Goal: Answer question/provide support

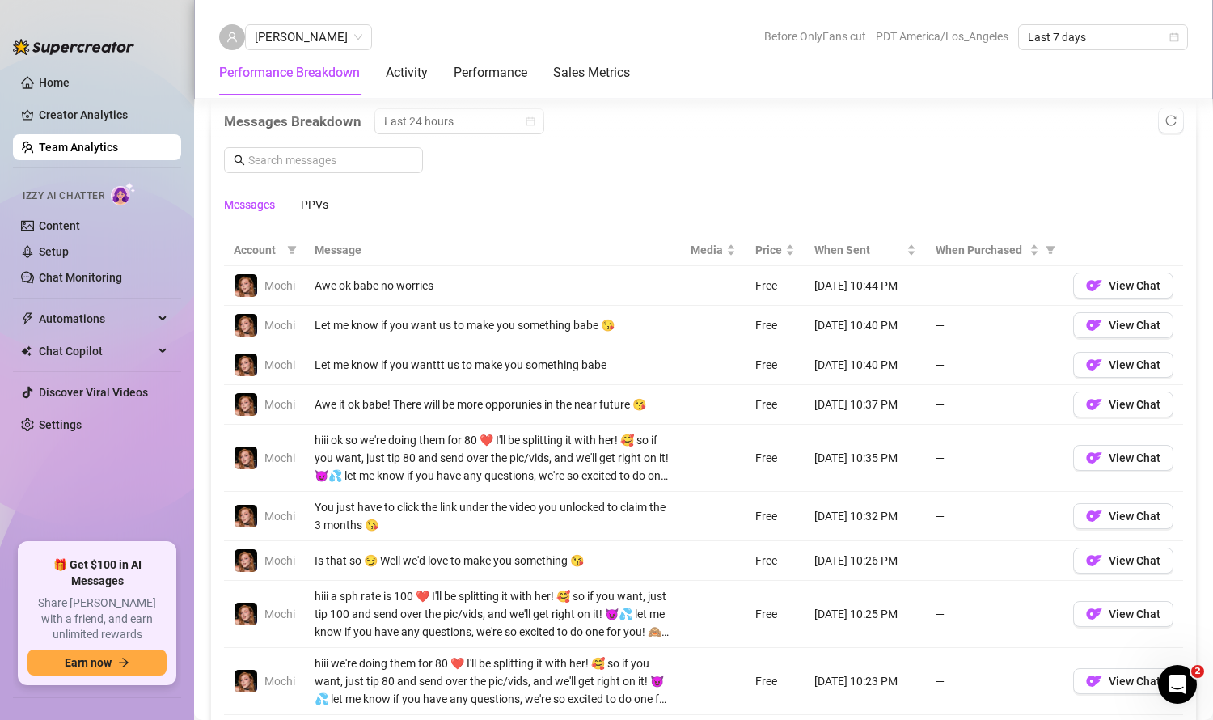
scroll to position [1225, 0]
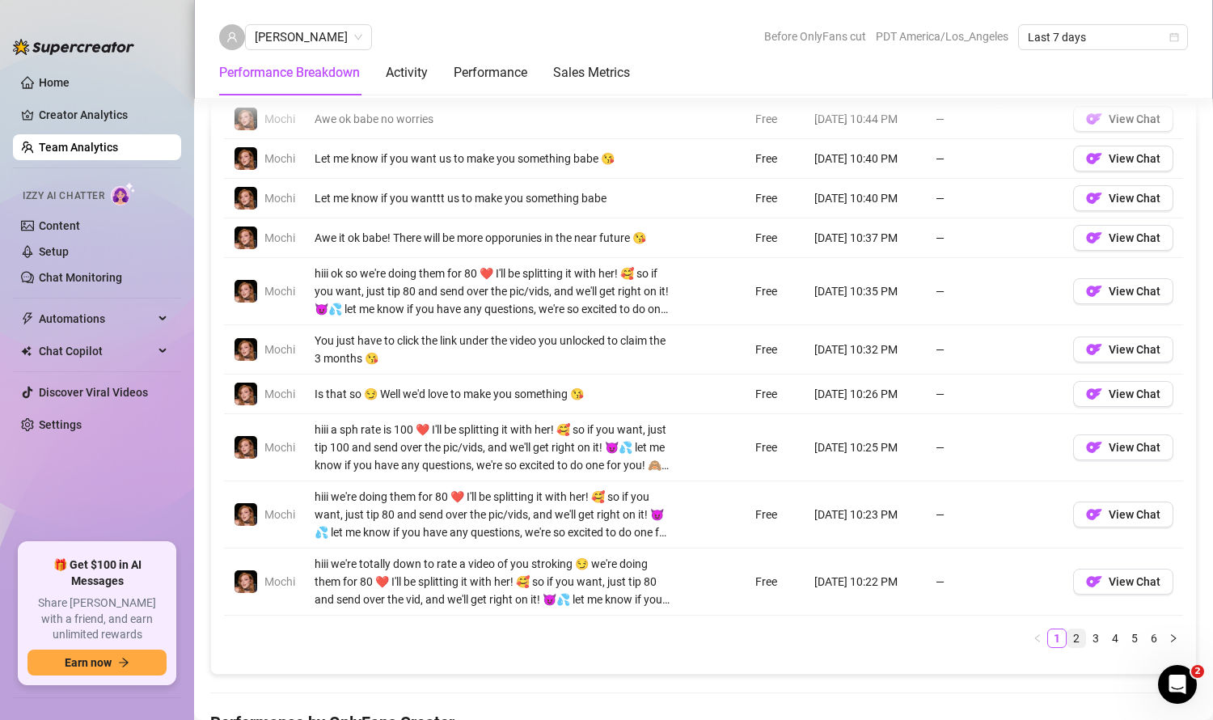
click at [1068, 647] on link "2" at bounding box center [1077, 638] width 18 height 18
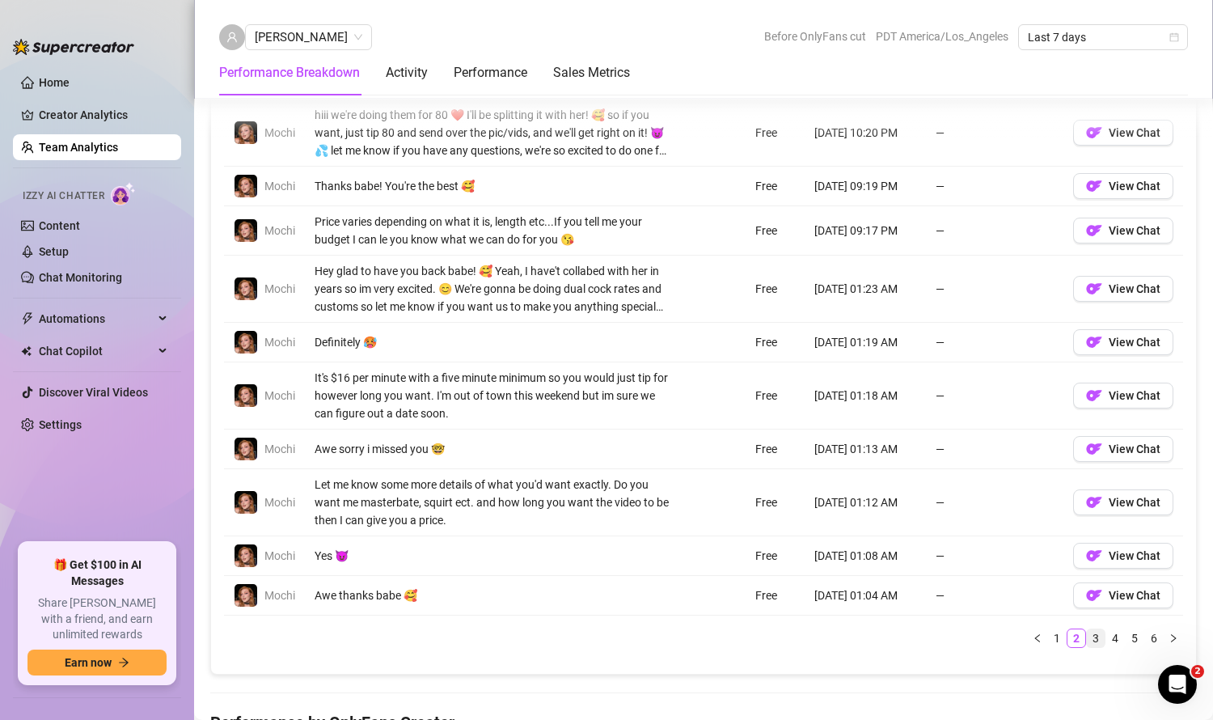
click at [1087, 647] on link "3" at bounding box center [1096, 638] width 18 height 18
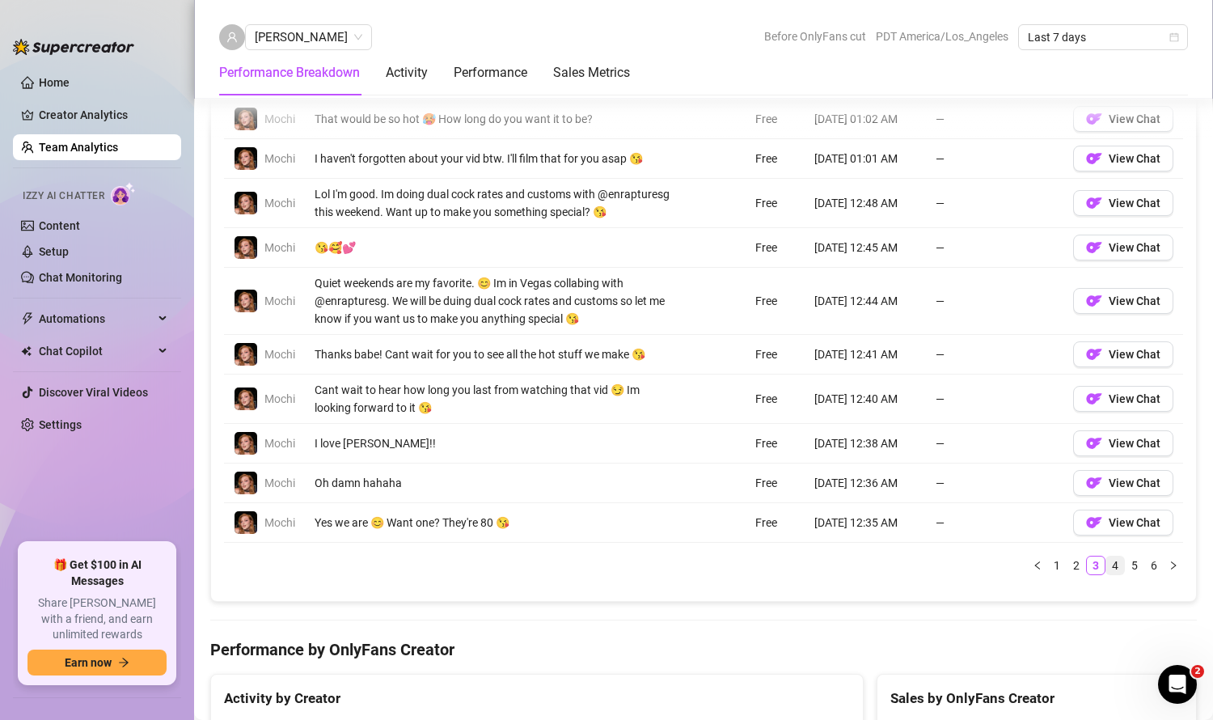
click at [1107, 574] on link "4" at bounding box center [1116, 565] width 18 height 18
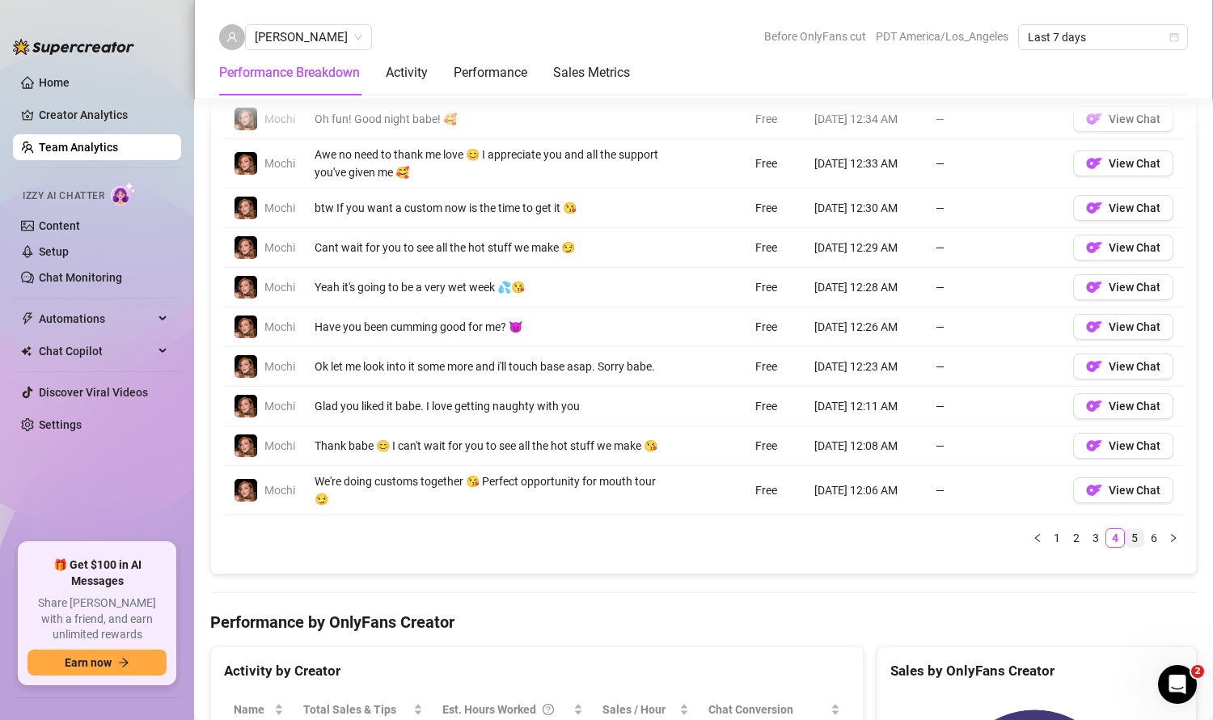
click at [1126, 547] on link "5" at bounding box center [1135, 538] width 18 height 18
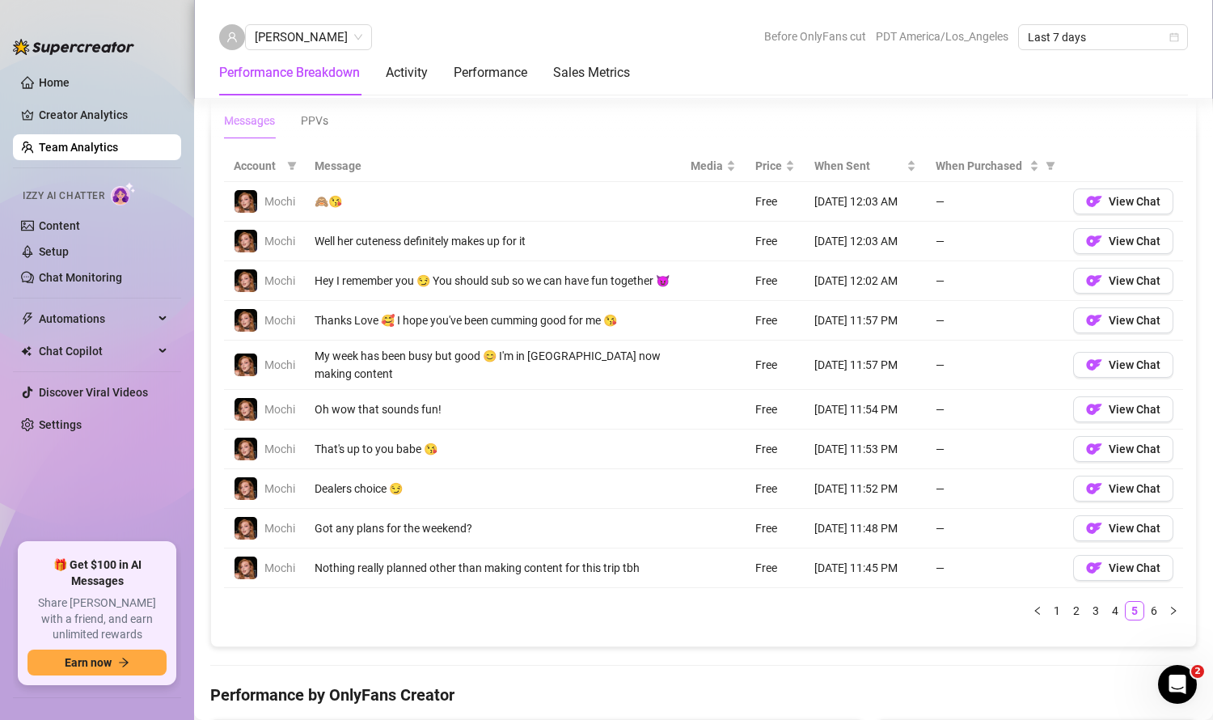
scroll to position [1280, 0]
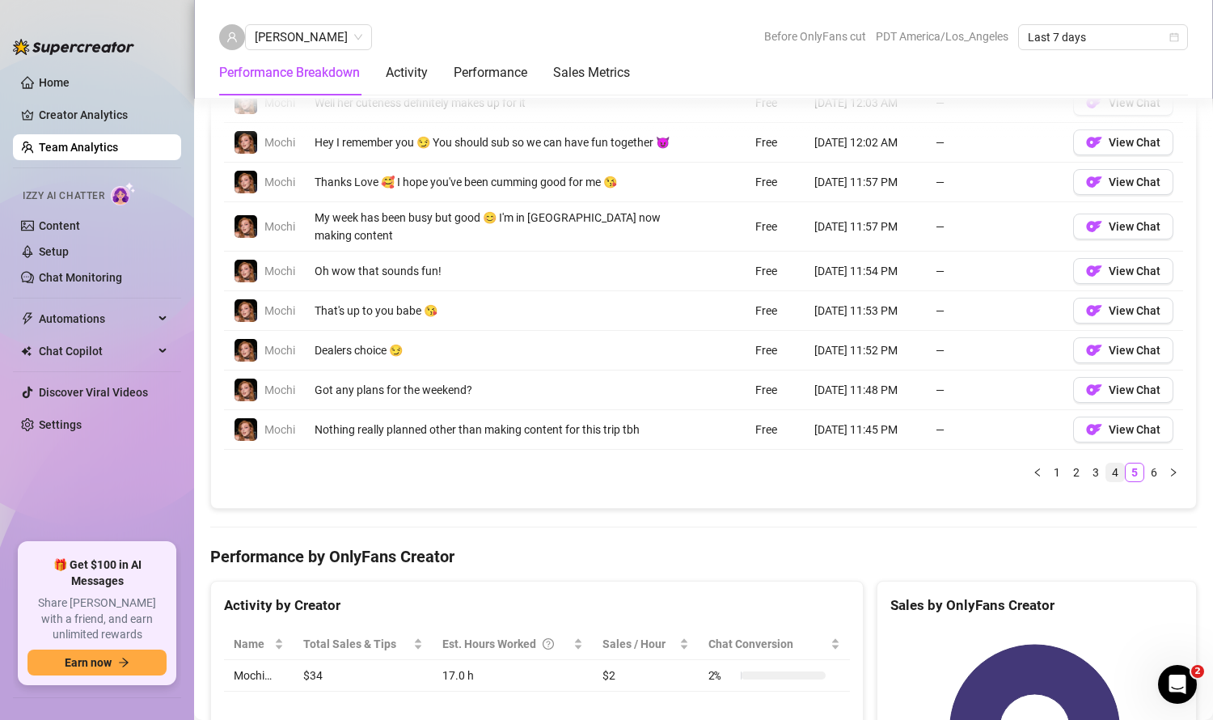
click at [1107, 481] on link "4" at bounding box center [1116, 472] width 18 height 18
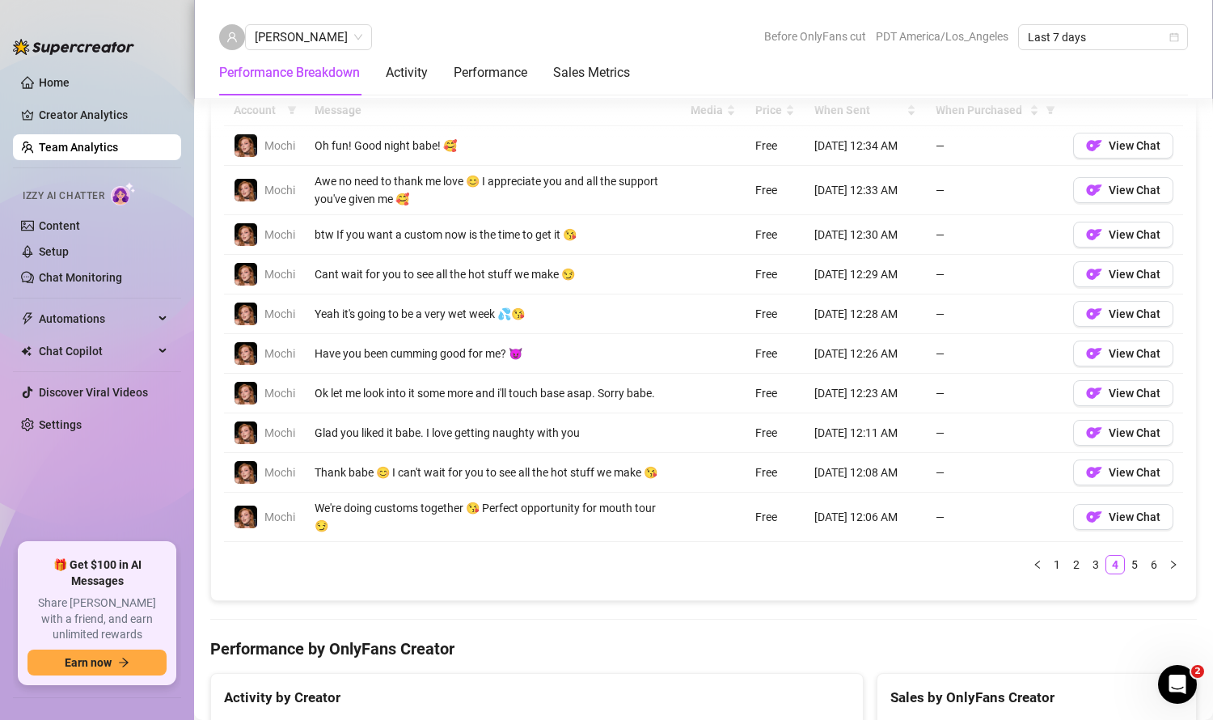
scroll to position [1177, 0]
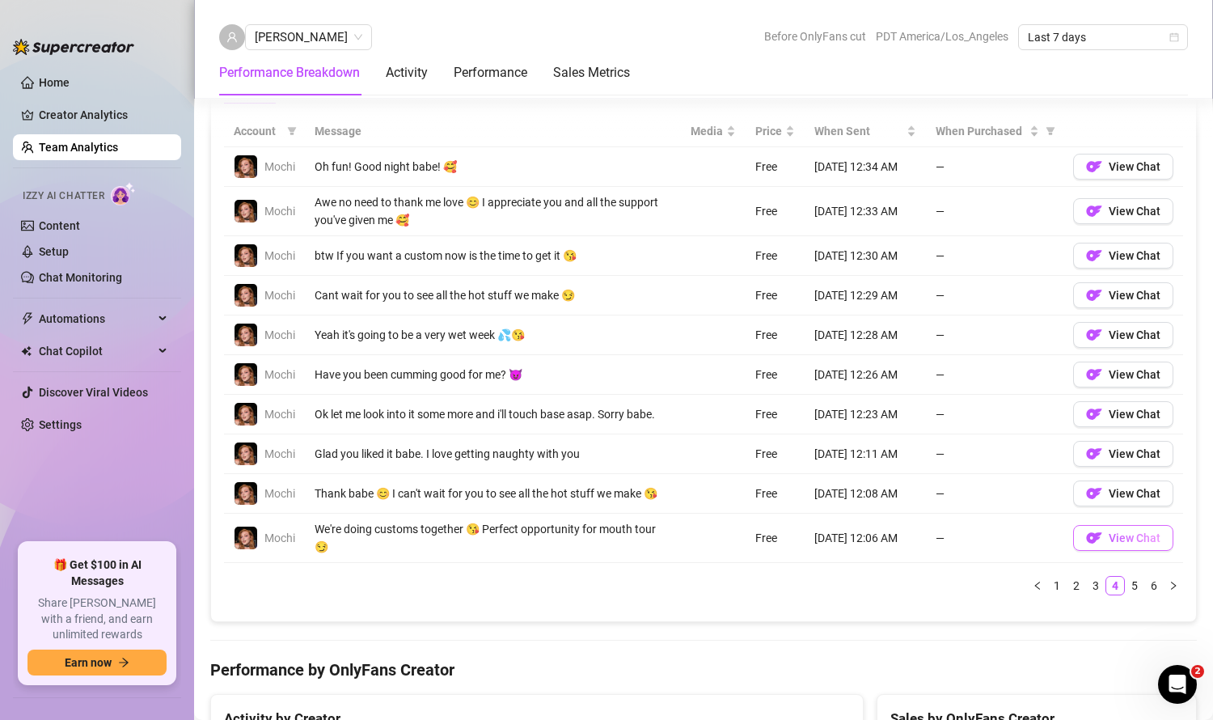
click at [1087, 595] on link "3" at bounding box center [1096, 586] width 18 height 18
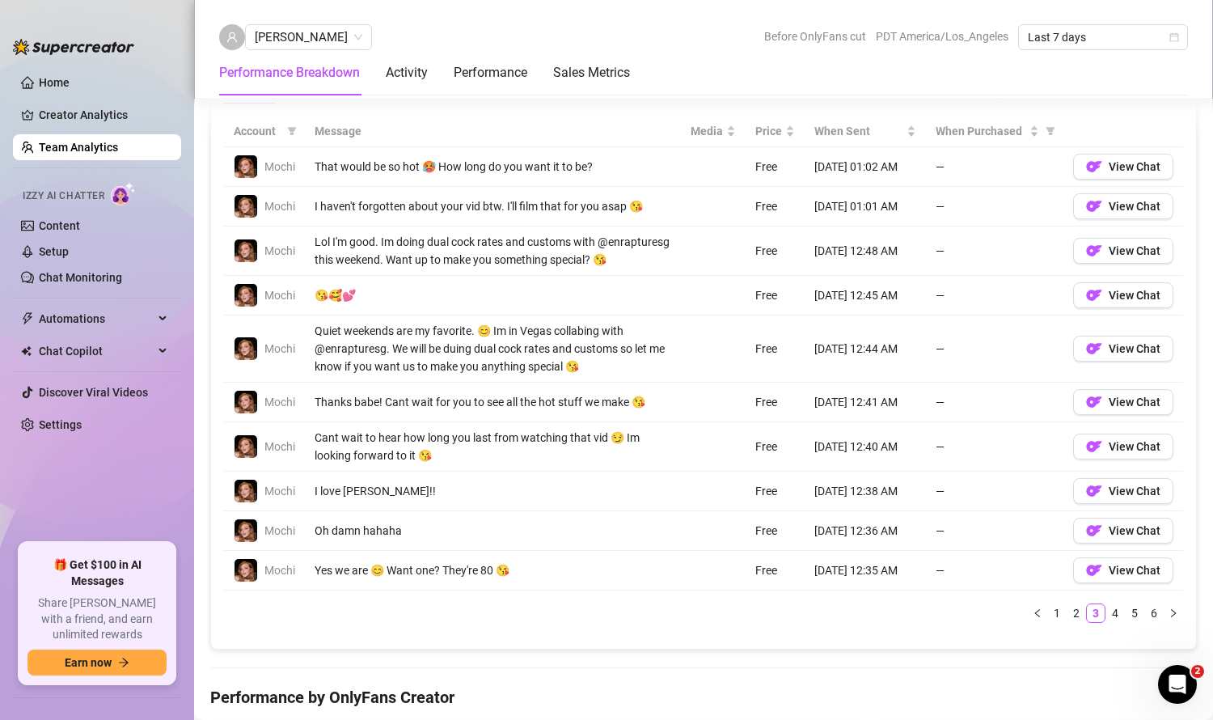
click at [1068, 622] on link "2" at bounding box center [1077, 613] width 18 height 18
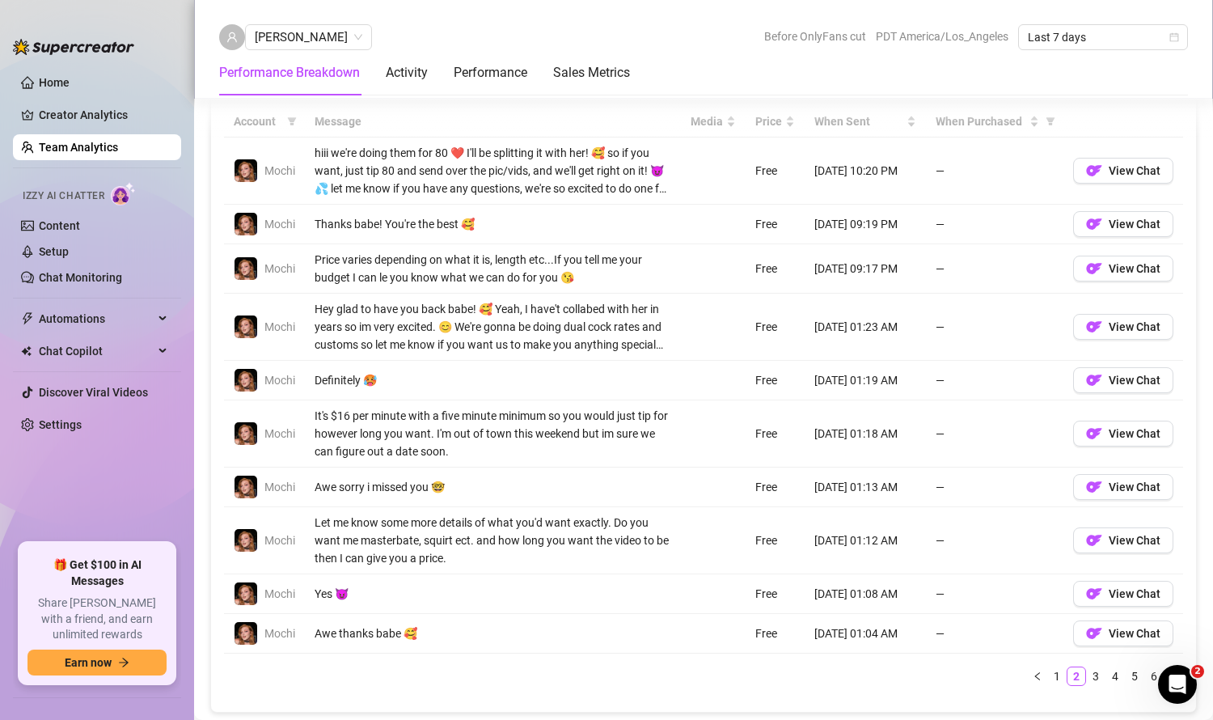
scroll to position [1197, 0]
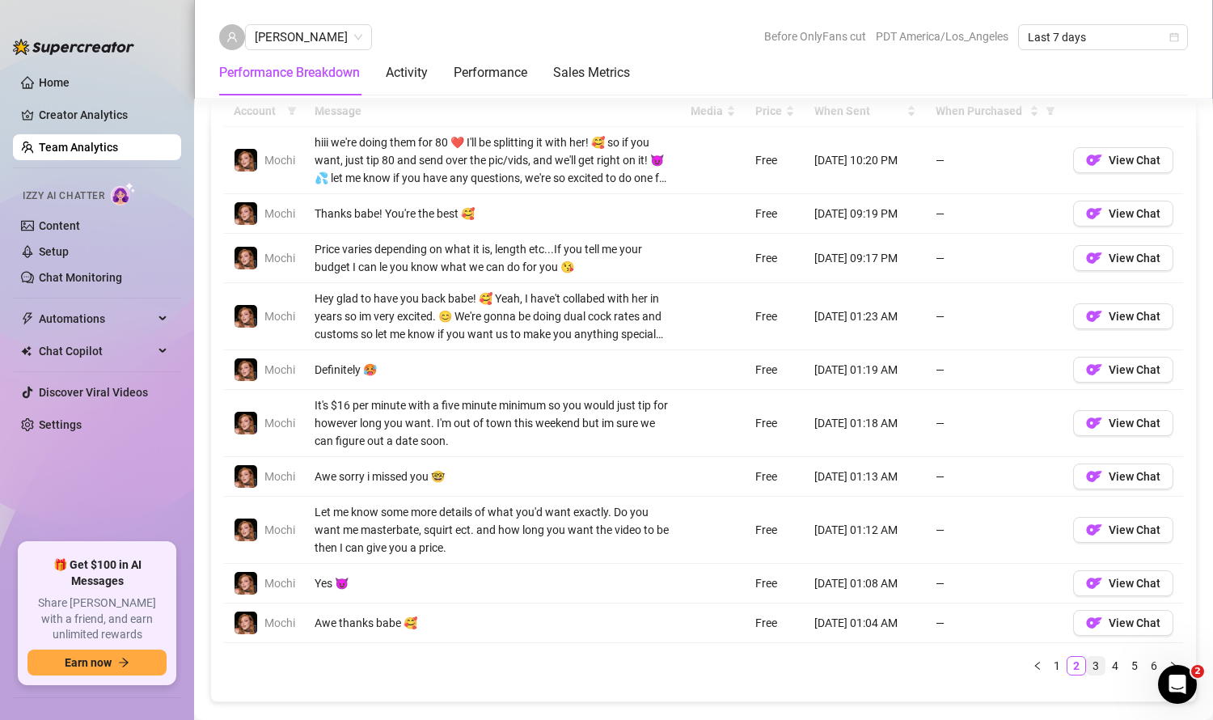
click at [1087, 675] on link "3" at bounding box center [1096, 666] width 18 height 18
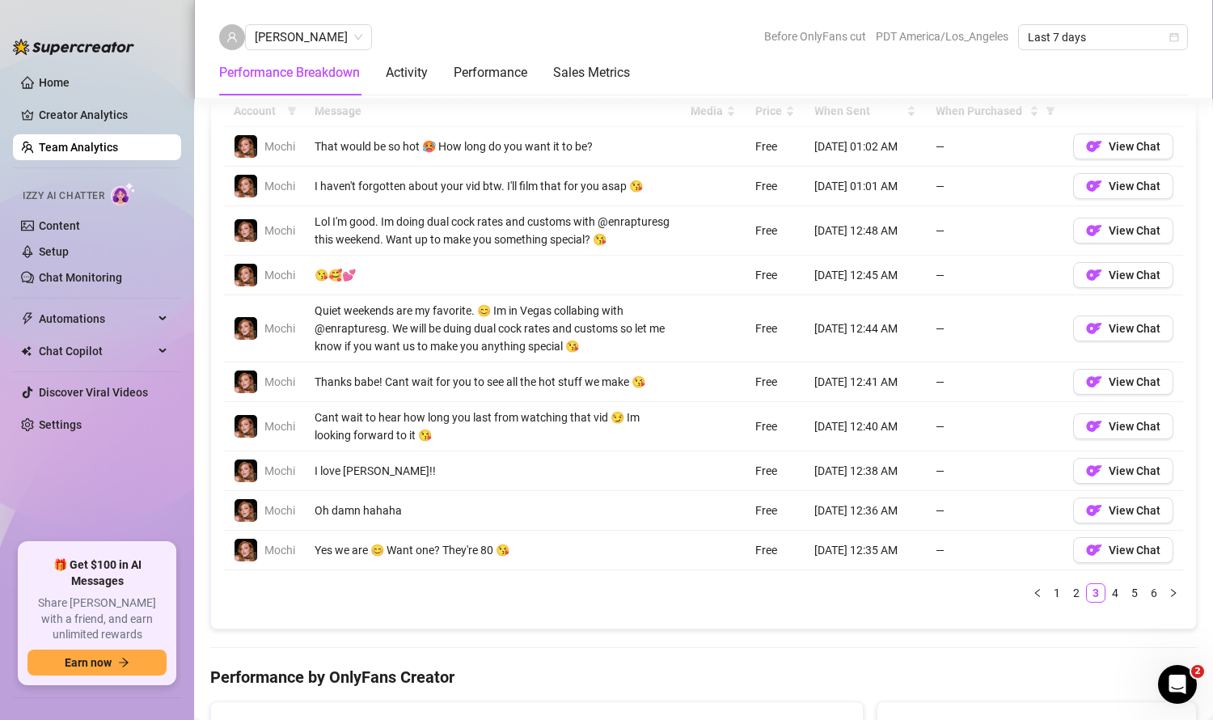
scroll to position [1187, 0]
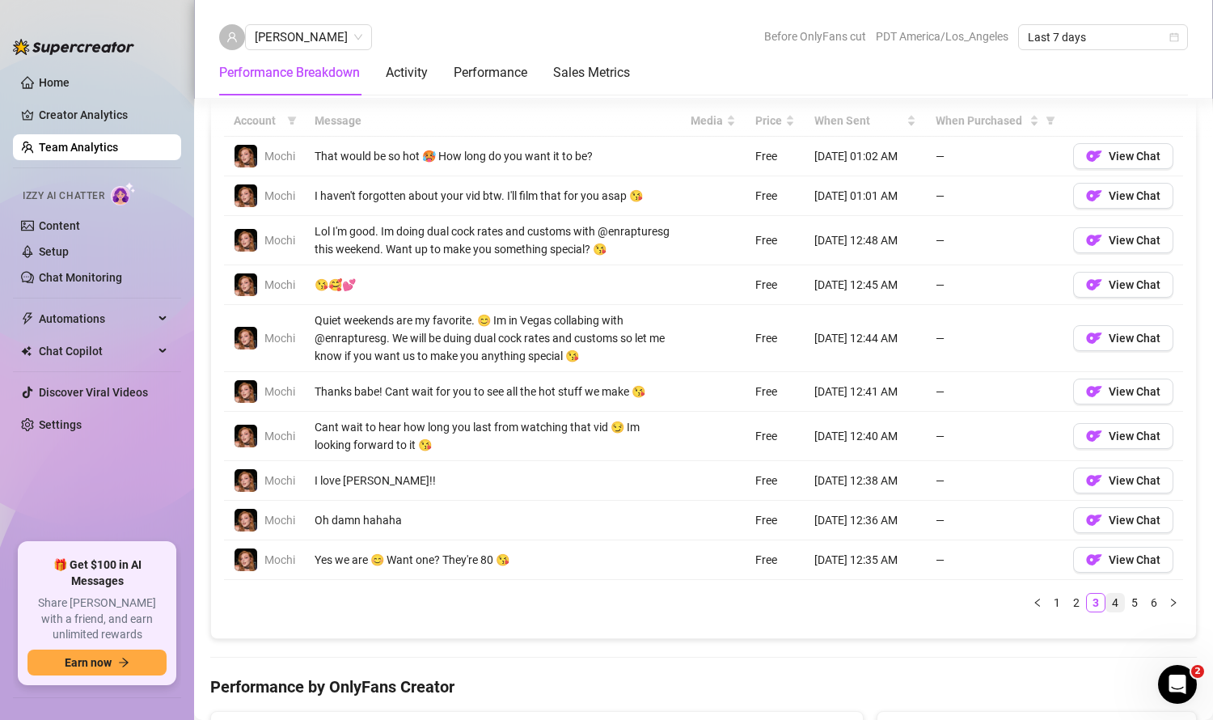
click at [1107, 612] on link "4" at bounding box center [1116, 603] width 18 height 18
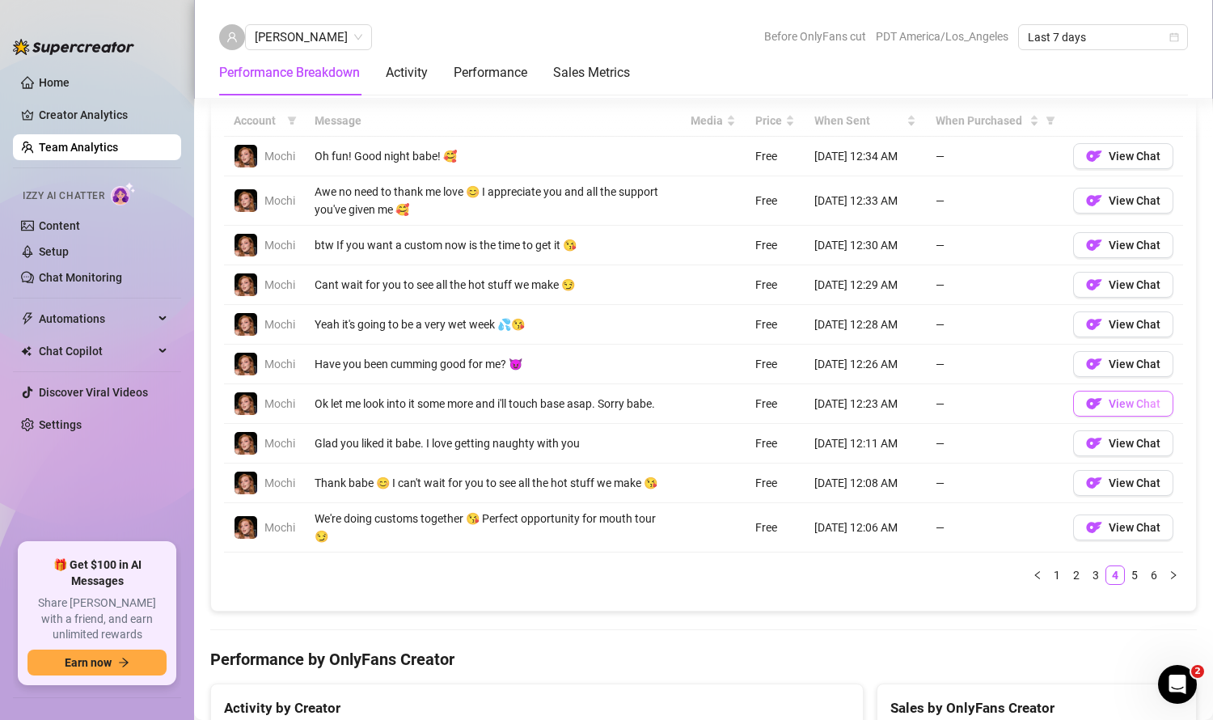
click at [1119, 410] on span "View Chat" at bounding box center [1135, 403] width 52 height 13
